Goal: Task Accomplishment & Management: Manage account settings

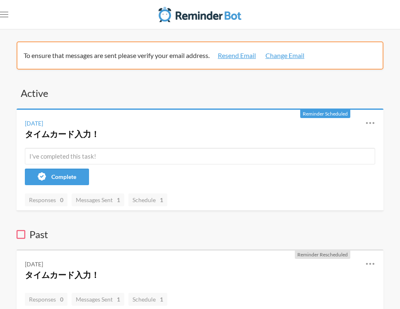
click at [313, 115] on span "Reminder Scheduled" at bounding box center [325, 114] width 45 height 6
click at [371, 123] on icon at bounding box center [370, 123] width 8 height 2
click at [338, 148] on span "Reschedule" at bounding box center [325, 145] width 29 height 9
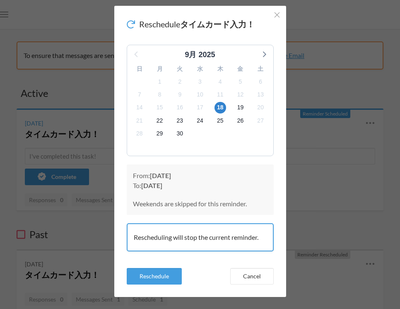
scroll to position [24, 0]
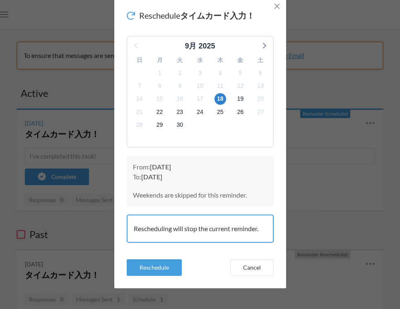
click at [276, 4] on icon "Close" at bounding box center [277, 6] width 6 height 6
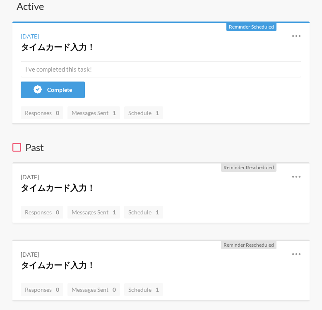
scroll to position [74, 0]
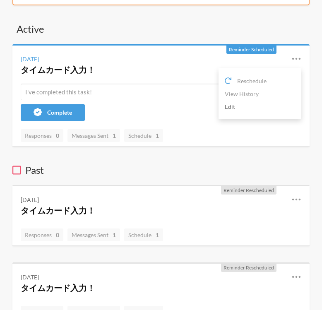
click at [238, 106] on link "Edit" at bounding box center [260, 106] width 70 height 13
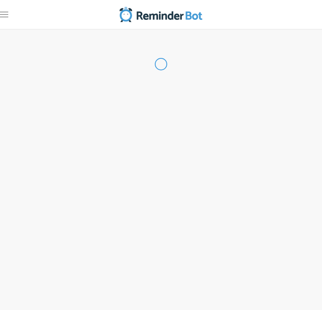
type input "タイムカード入力！"
checkbox input "true"
checkbox input "false"
select select "10:15:00"
select select "11:15:00"
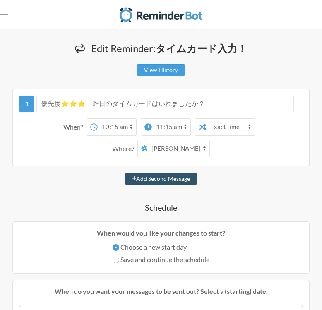
click at [190, 150] on select "[PERSON_NAME] NTT_BAN" at bounding box center [178, 148] width 62 height 17
select select "spaces/AAQAY5IttOw"
click at [154, 140] on select "[PERSON_NAME] NTT_BAN" at bounding box center [178, 148] width 62 height 17
click at [222, 130] on select "Exact time Random time" at bounding box center [230, 127] width 48 height 17
click at [206, 119] on select "Exact time Random time" at bounding box center [230, 127] width 48 height 17
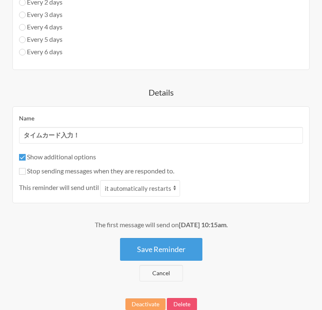
scroll to position [519, 0]
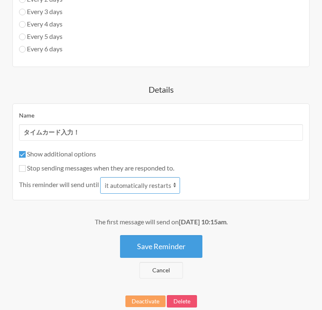
click at [168, 186] on select "it automatically restarts it is replied to" at bounding box center [140, 185] width 80 height 17
select select "1"
click at [101, 177] on select "it automatically restarts it is replied to" at bounding box center [140, 185] width 80 height 17
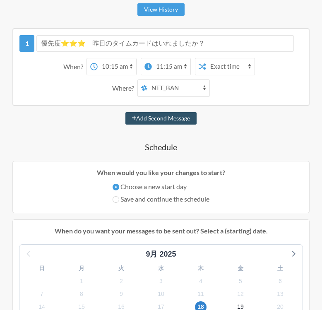
scroll to position [0, 0]
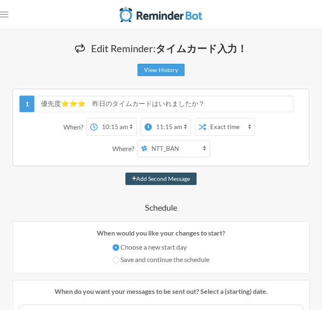
click at [181, 152] on select "[PERSON_NAME] NTT_BAN" at bounding box center [178, 148] width 62 height 17
click at [154, 140] on select "[PERSON_NAME] NTT_BAN" at bounding box center [178, 148] width 62 height 17
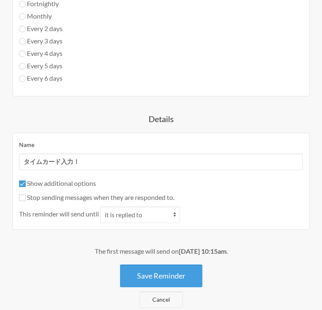
scroll to position [490, 0]
click at [23, 198] on input "Stop sending messages when they are responded to." at bounding box center [22, 197] width 7 height 7
checkbox input "false"
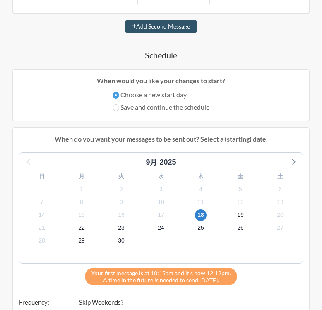
scroll to position [83, 0]
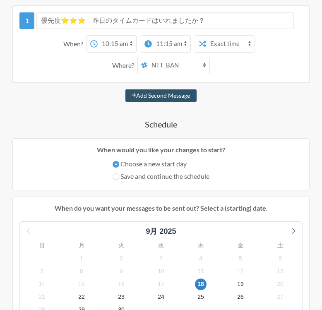
click at [184, 44] on select "12:00 am 12:15 am 12:30 am 12:45 am 1:00 am 1:15 am 1:30 am 1:45 am 2:00 am 2:1…" at bounding box center [171, 44] width 39 height 17
select select "12:00:00"
click at [152, 36] on select "12:00 am 12:15 am 12:30 am 12:45 am 1:00 am 1:15 am 1:30 am 1:45 am 2:00 am 2:1…" at bounding box center [171, 44] width 39 height 17
click at [224, 98] on div "Add Second Message" at bounding box center [160, 95] width 297 height 12
click at [196, 68] on select "[PERSON_NAME] NTT_BAN" at bounding box center [178, 65] width 62 height 17
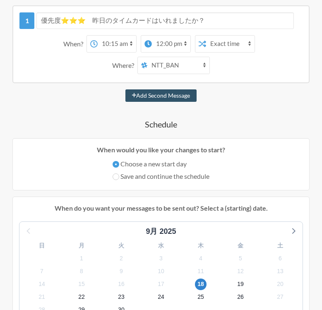
click at [154, 57] on select "[PERSON_NAME] NTT_BAN" at bounding box center [178, 65] width 62 height 17
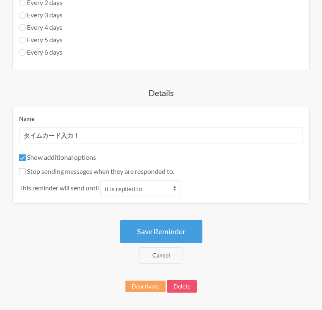
scroll to position [525, 0]
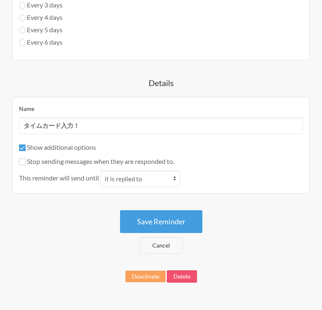
click at [27, 164] on label "Stop sending messages when they are responded to." at bounding box center [96, 161] width 155 height 8
click at [26, 164] on input "Stop sending messages when they are responded to." at bounding box center [22, 162] width 7 height 7
checkbox input "true"
click at [126, 185] on select "it automatically restarts it is replied to" at bounding box center [140, 179] width 80 height 17
click at [81, 215] on div "Save Reminder Cancel" at bounding box center [160, 231] width 297 height 43
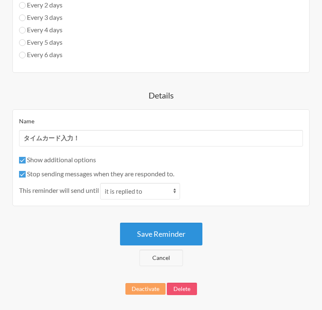
scroll to position [527, 0]
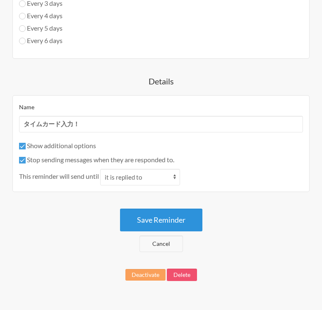
click at [155, 220] on button "Save Reminder" at bounding box center [161, 220] width 82 height 23
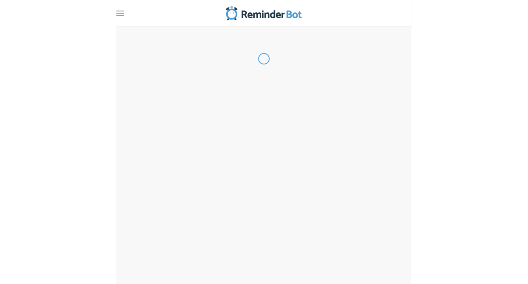
scroll to position [0, 0]
